Goal: Navigation & Orientation: Find specific page/section

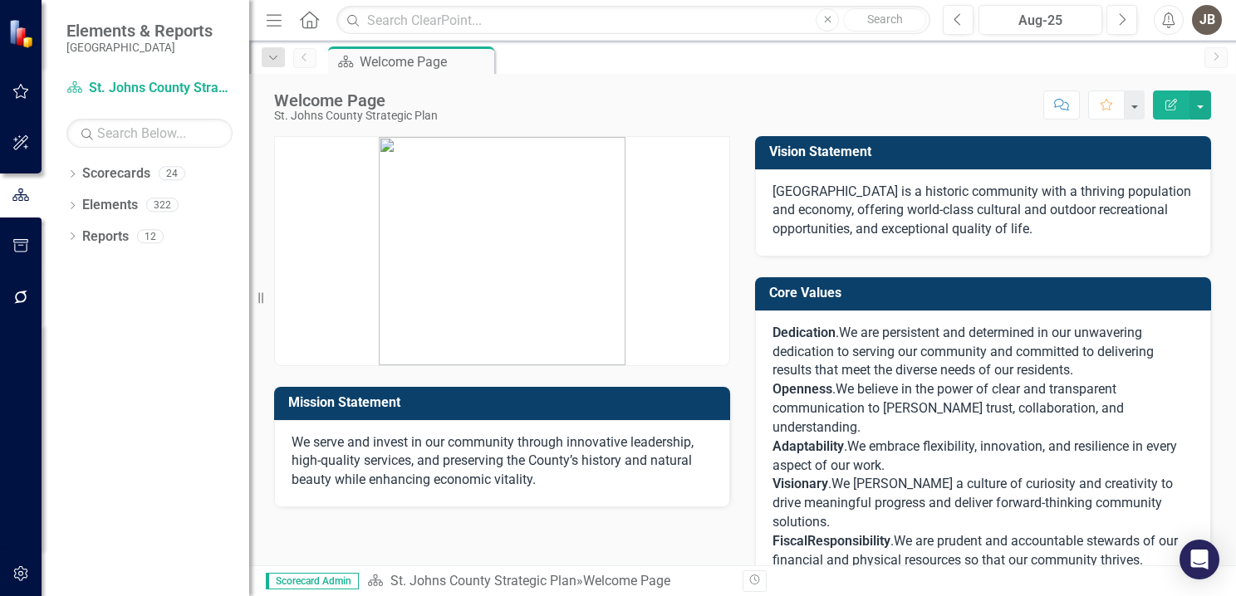
click at [23, 90] on icon "button" at bounding box center [20, 91] width 17 height 13
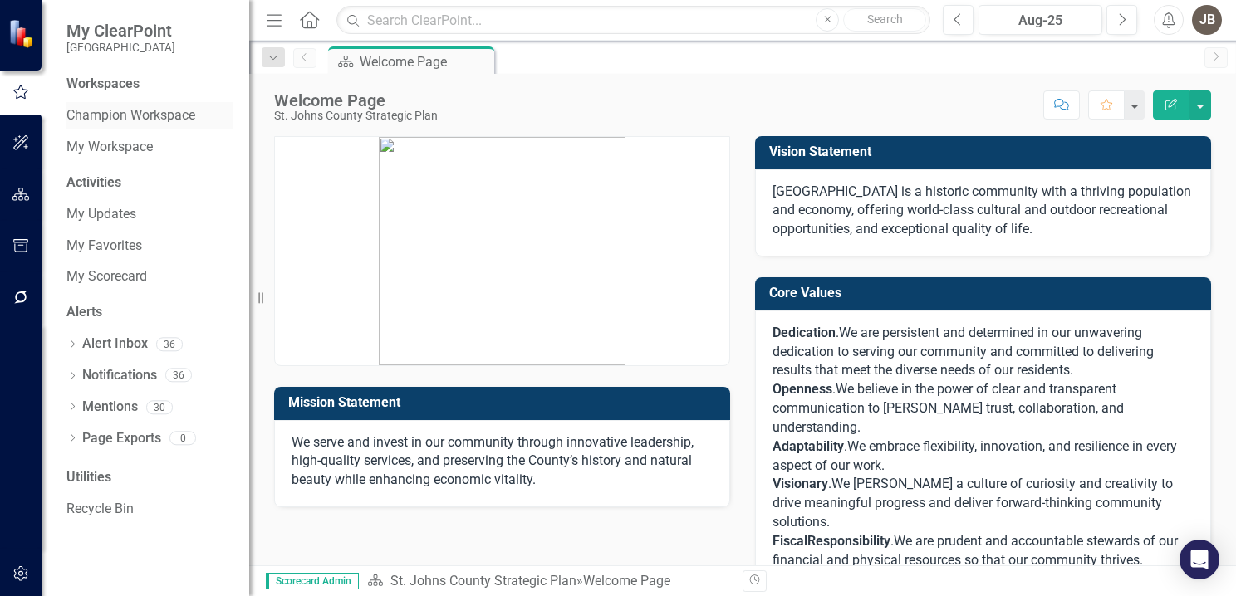
click at [153, 115] on link "Champion Workspace" at bounding box center [149, 115] width 166 height 19
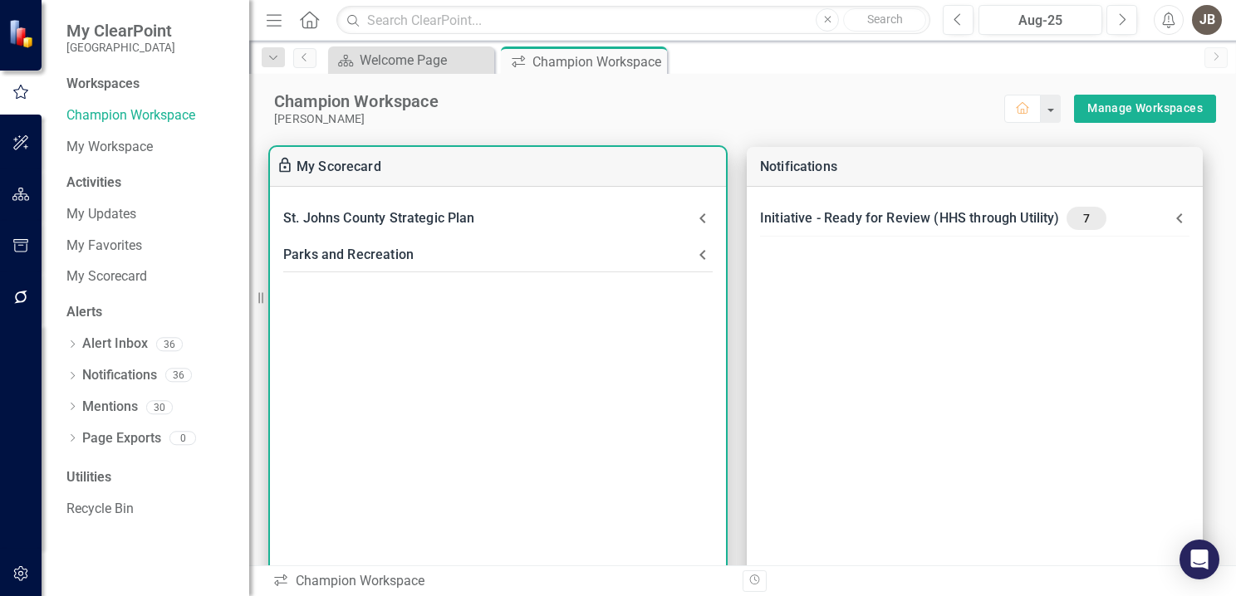
click at [709, 256] on icon at bounding box center [703, 255] width 20 height 20
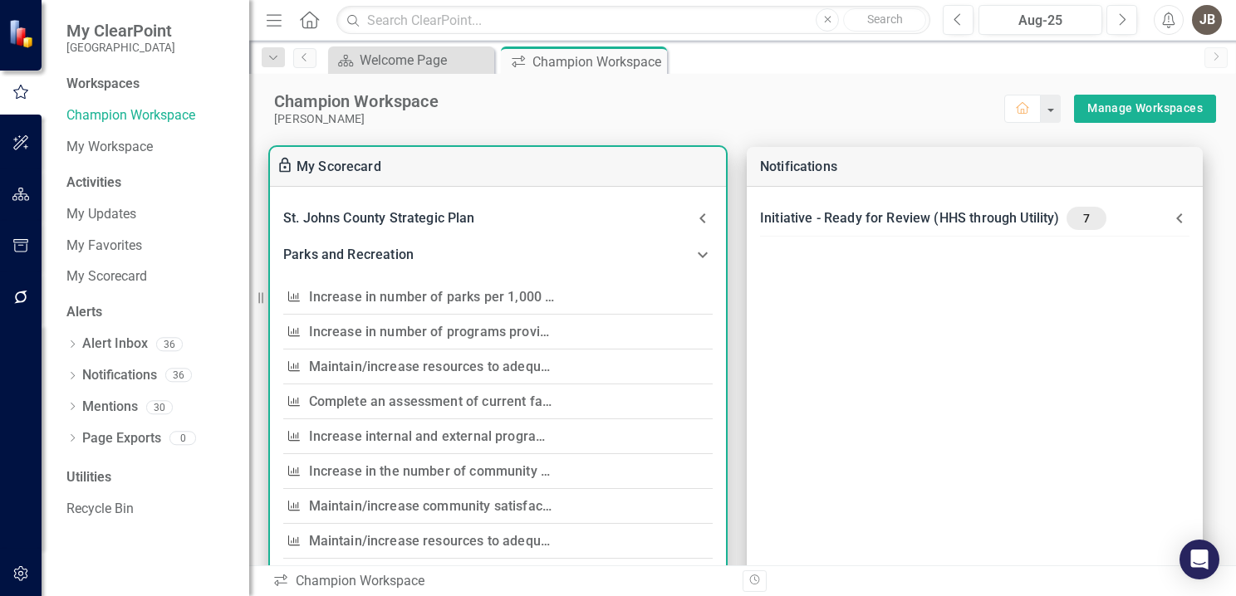
click at [452, 292] on link "Increase in number of parks per 1,000 residents, per National Recreation and Pa…" at bounding box center [600, 297] width 583 height 16
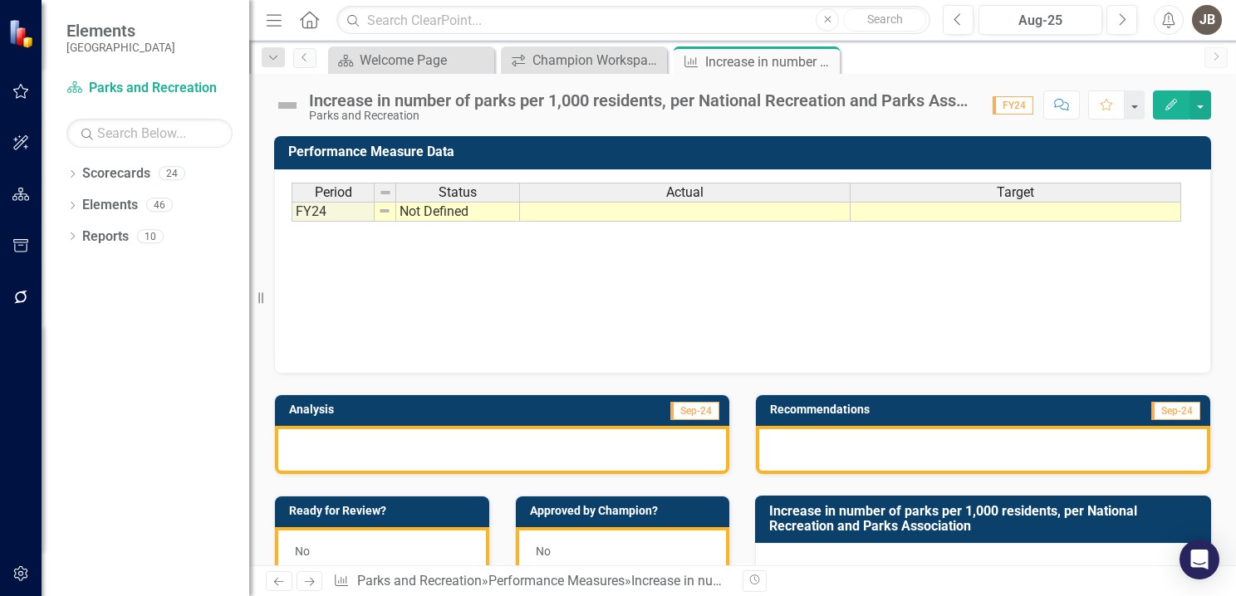
click at [406, 418] on td "Analysis" at bounding box center [390, 412] width 203 height 25
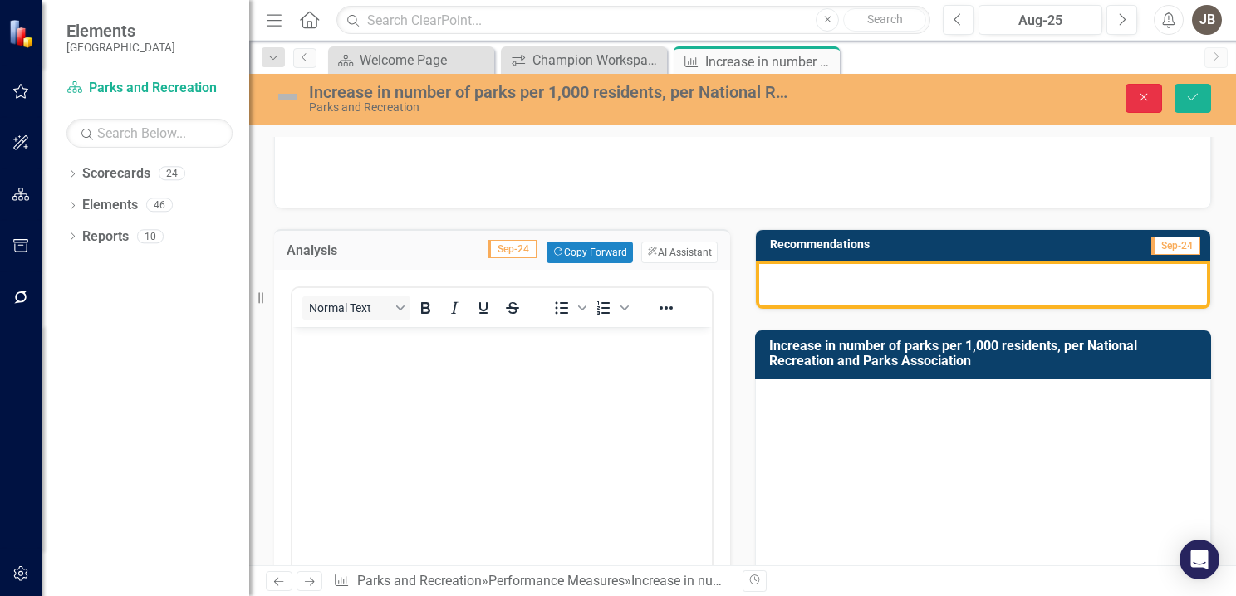
click at [1141, 94] on icon "button" at bounding box center [1144, 97] width 7 height 7
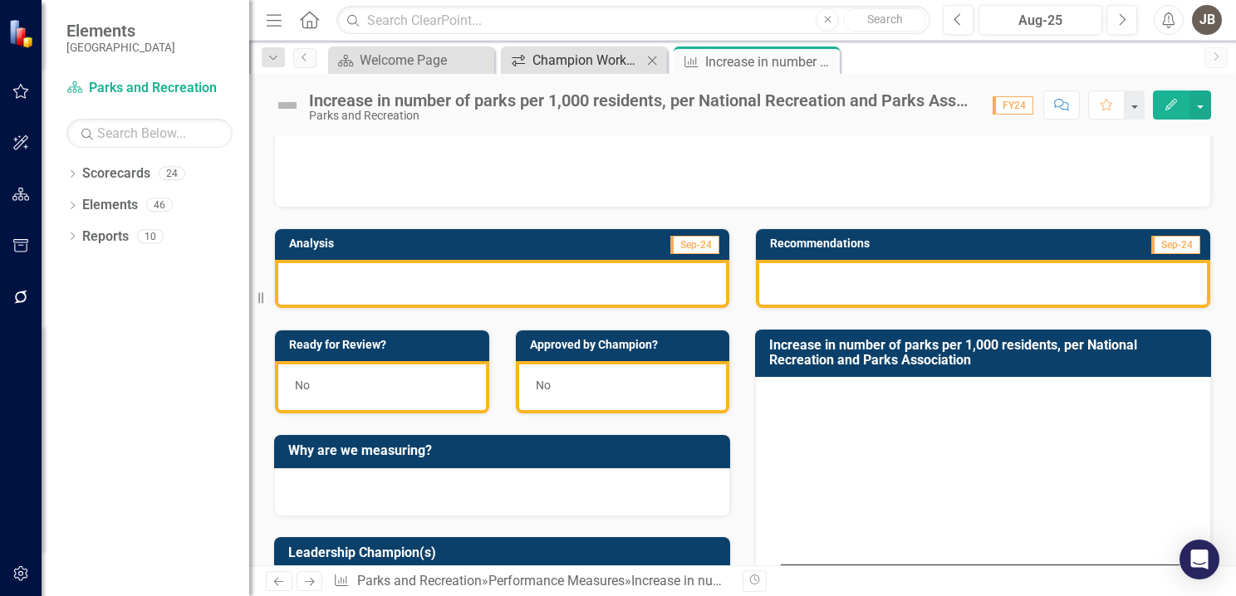
click at [564, 57] on div "Champion Workspace" at bounding box center [588, 60] width 110 height 21
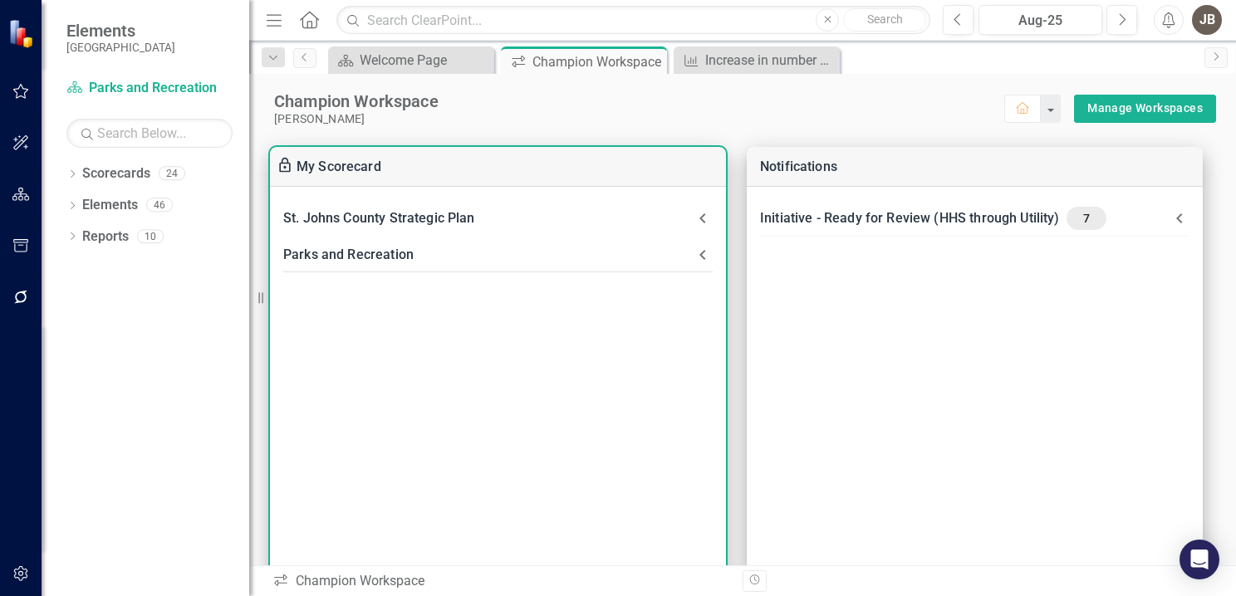
click at [610, 258] on div "Parks and Recreation" at bounding box center [488, 254] width 410 height 23
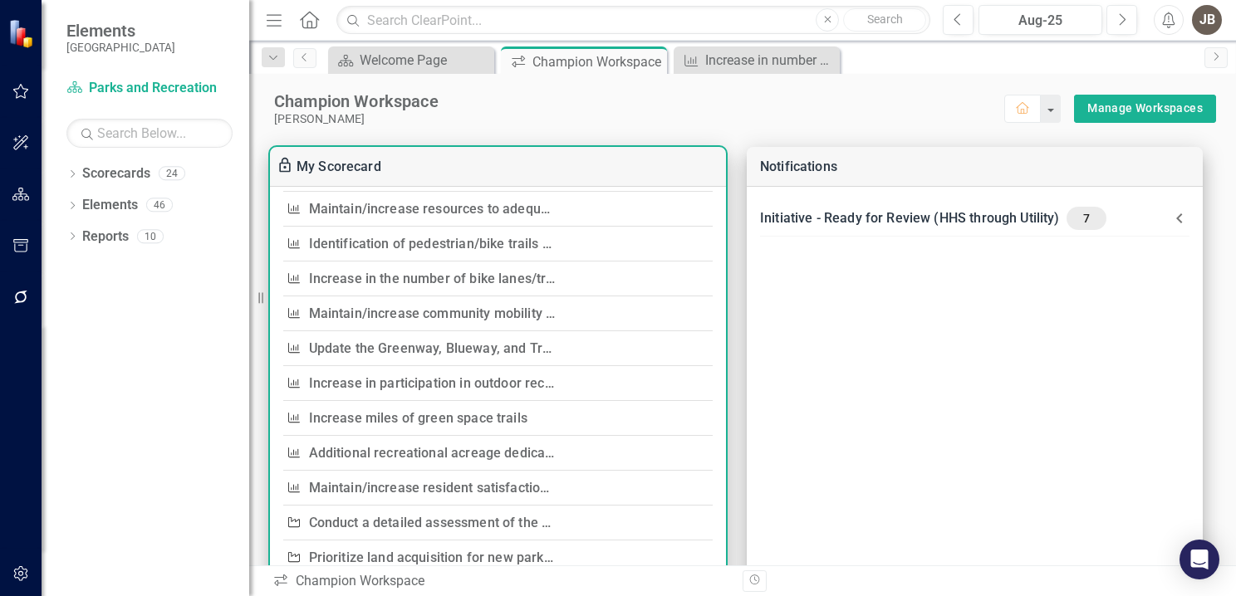
scroll to position [415, 0]
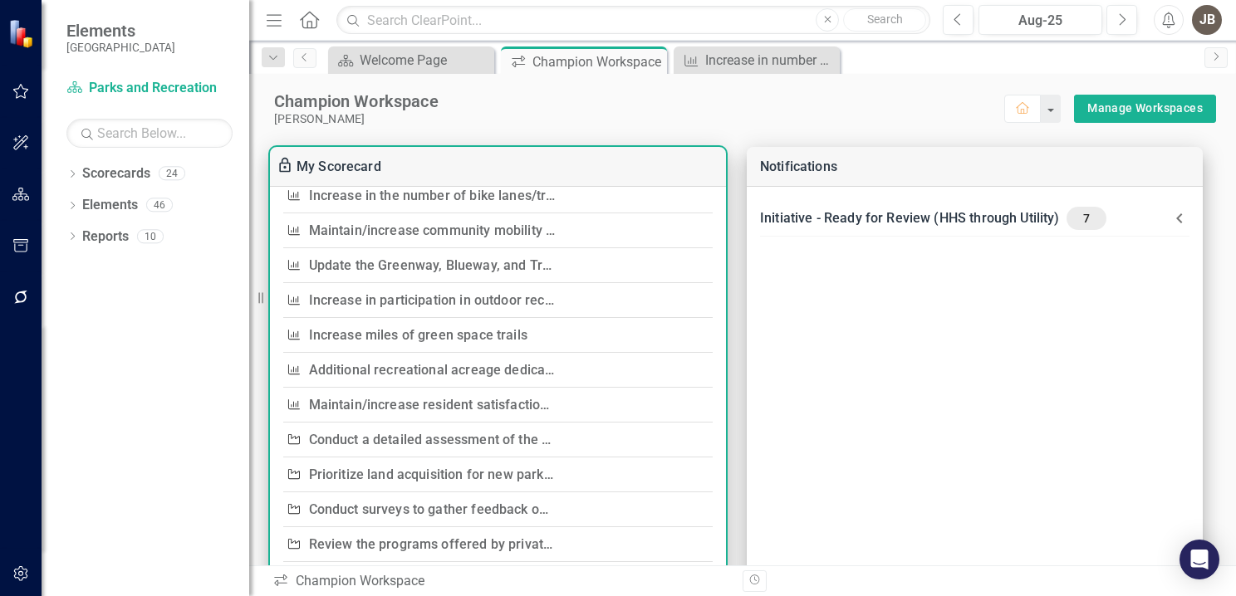
click at [405, 436] on link "Conduct a detailed assessment of the current park facilities distribution acros…" at bounding box center [583, 440] width 549 height 16
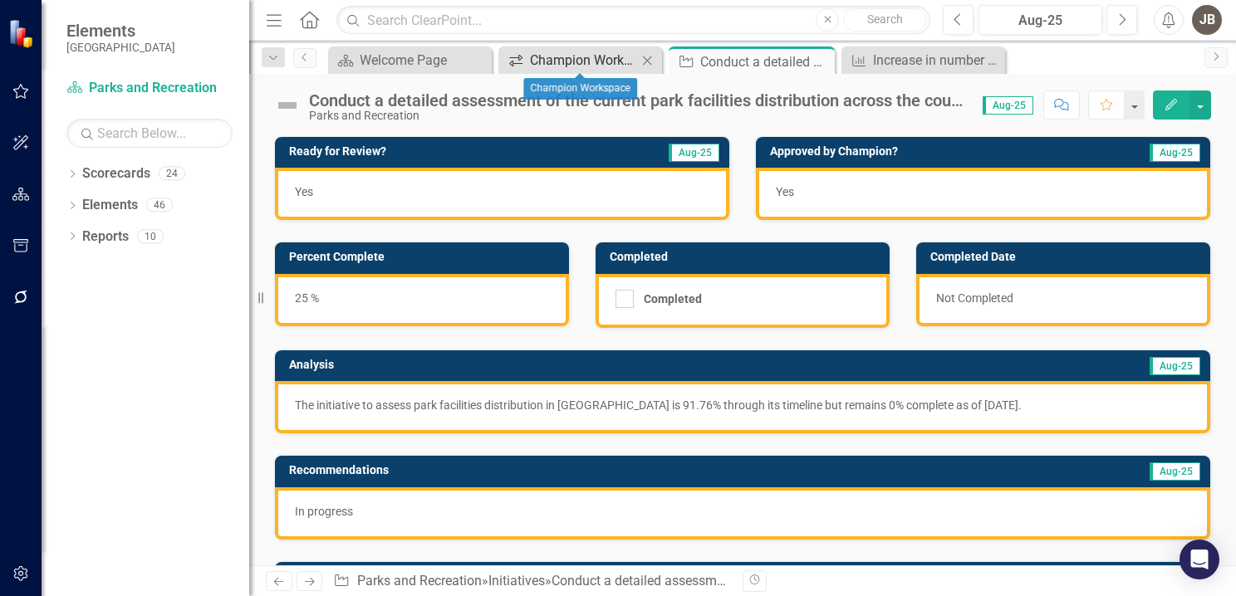
click at [603, 56] on div "Champion Workspace" at bounding box center [583, 60] width 107 height 21
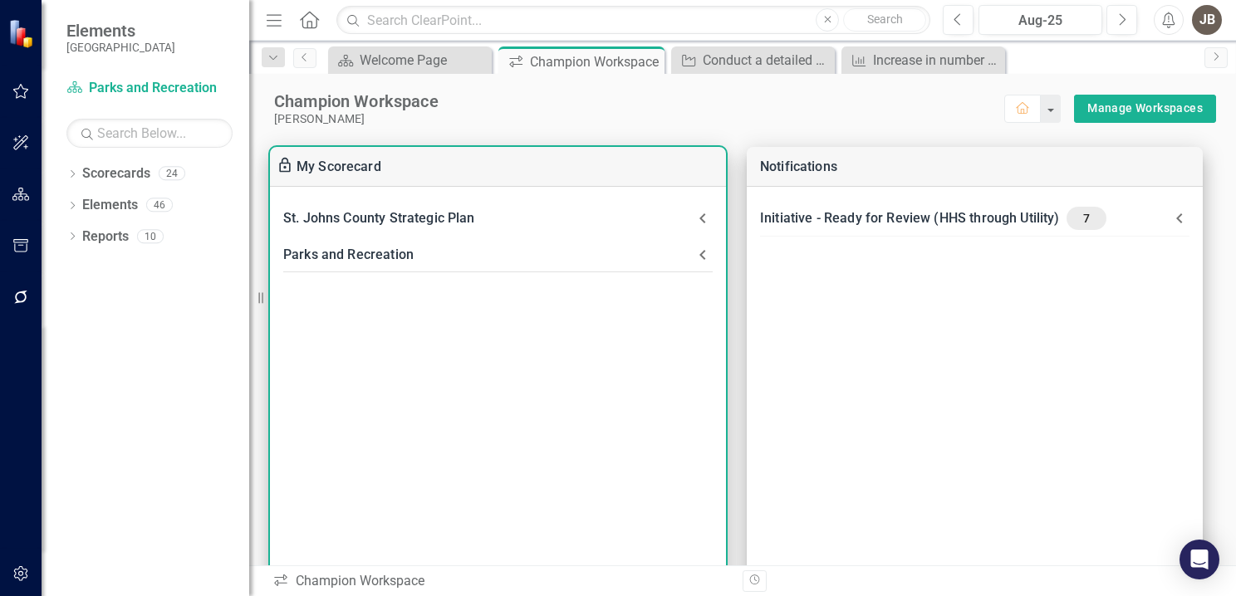
click at [508, 257] on div "Parks and Recreation" at bounding box center [488, 254] width 410 height 23
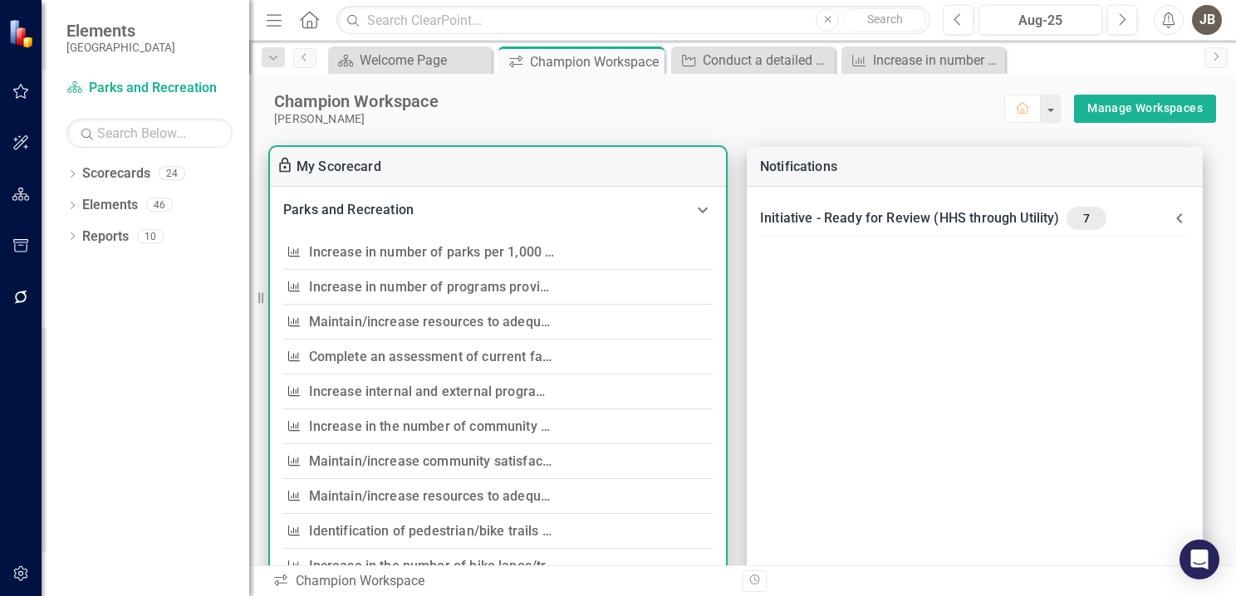
scroll to position [83, 0]
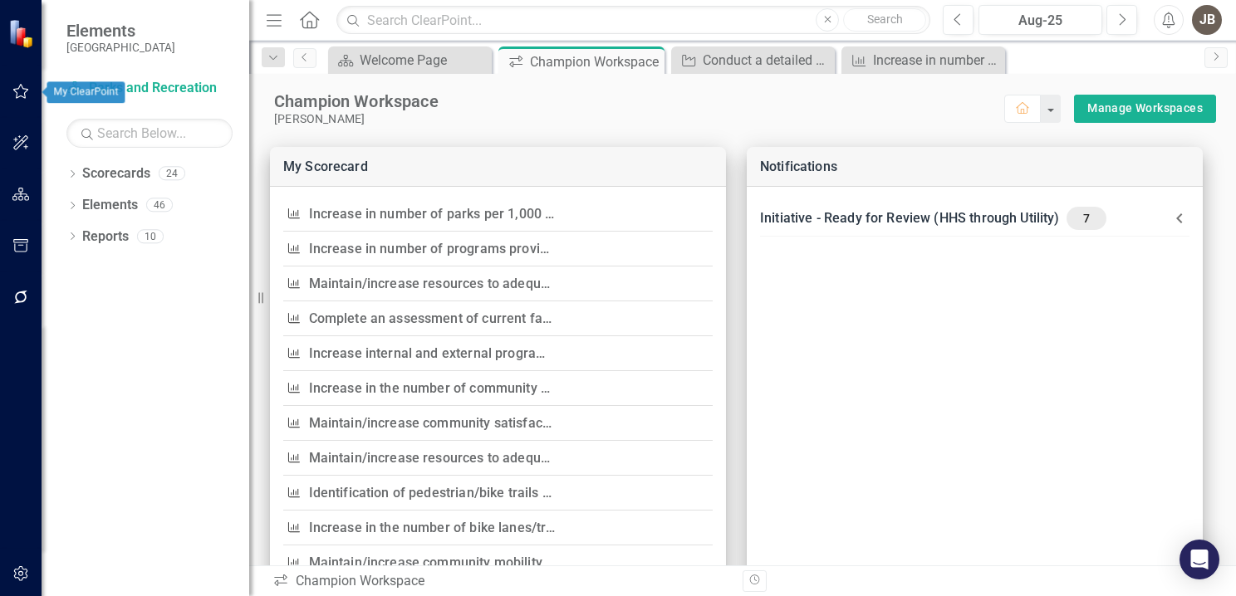
click at [27, 96] on icon "button" at bounding box center [20, 91] width 17 height 13
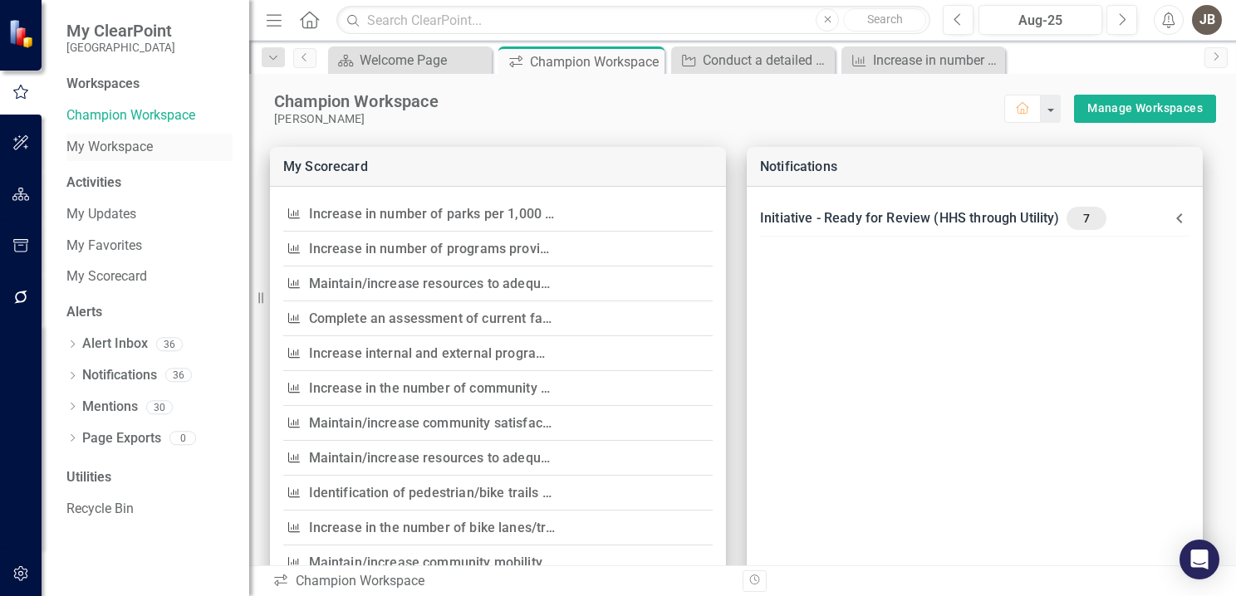
click at [78, 143] on link "My Workspace" at bounding box center [149, 147] width 166 height 19
